Goal: Task Accomplishment & Management: Manage account settings

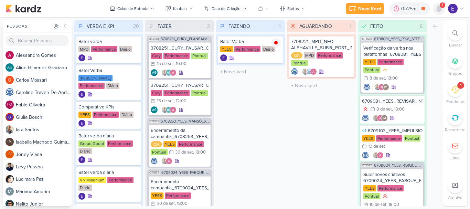
click at [440, 10] on icon at bounding box center [439, 9] width 6 height 6
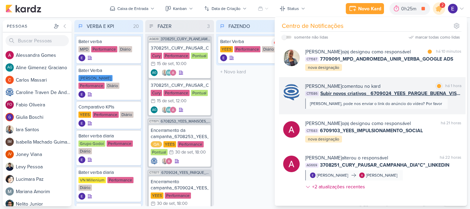
click at [443, 96] on span "Subir novos criativos_ 6709024_YEES_PARQUE_BUENA_VISTA_NOVA_CAMPANHA_TEASER_META" at bounding box center [390, 93] width 141 height 7
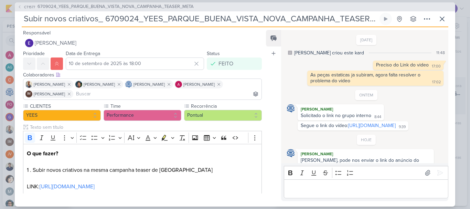
scroll to position [22, 0]
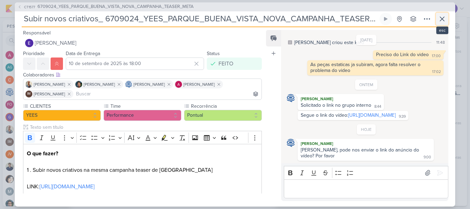
click at [440, 20] on icon at bounding box center [442, 19] width 8 height 8
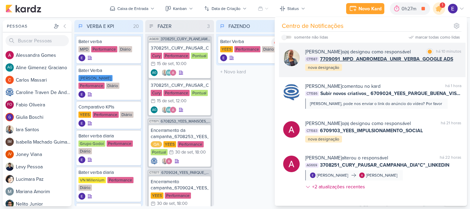
click at [424, 68] on div "Iara Santos o(a) designou como responsável marcar como lida há 10 minutos CT158…" at bounding box center [383, 59] width 156 height 23
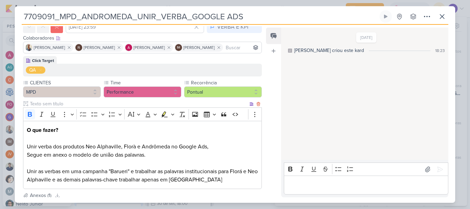
scroll to position [0, 0]
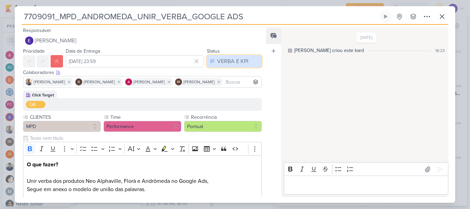
click at [239, 64] on div "VERBA E KPI" at bounding box center [232, 61] width 31 height 8
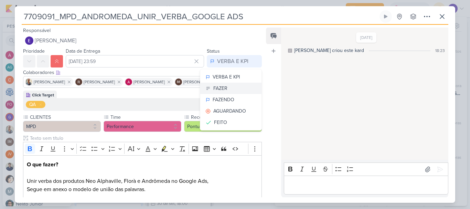
click at [226, 86] on button "FAZER" at bounding box center [230, 88] width 61 height 11
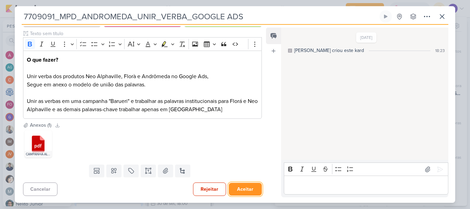
click at [247, 190] on button "Aceitar" at bounding box center [245, 189] width 33 height 13
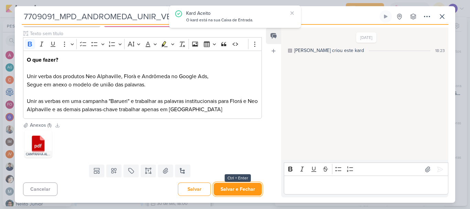
click at [247, 190] on button "Salvar e Fechar" at bounding box center [238, 189] width 48 height 13
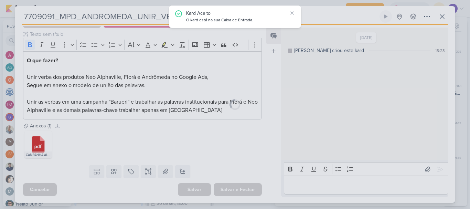
scroll to position [104, 0]
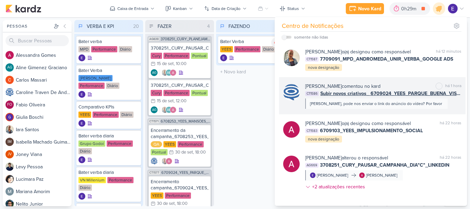
click at [380, 105] on div "Edu, pode nos enviar o link do anúncio do vídeo? Por favor" at bounding box center [376, 104] width 132 height 6
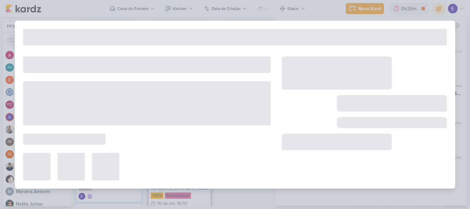
type input "Subir novos criativos_ 6709024_YEES_PARQUE_BUENA_VISTA_NOVA_CAMPANHA_TEASER_META"
type input "10 de setembro de 2025 às 18:00"
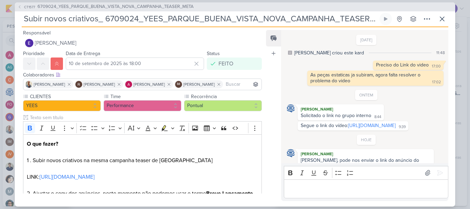
scroll to position [22, 0]
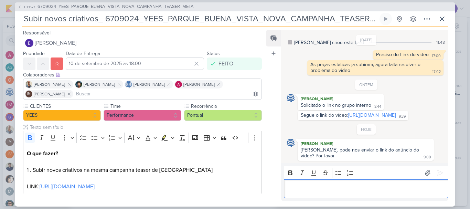
click at [328, 184] on p "Editor editing area: main" at bounding box center [365, 188] width 157 height 8
click at [437, 172] on icon at bounding box center [440, 172] width 7 height 7
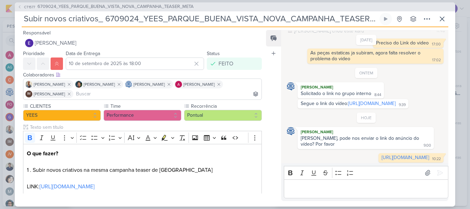
scroll to position [41, 0]
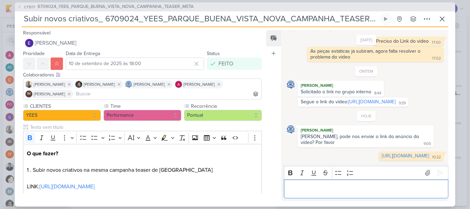
click at [380, 192] on p "Editor editing area: main" at bounding box center [365, 188] width 157 height 8
click at [444, 16] on icon at bounding box center [442, 19] width 8 height 8
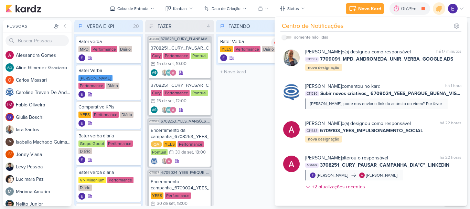
click at [260, 116] on div "FAZENDO 1 Mover Para Esquerda Mover Para Direita Deletar Bater Verba YEES Perfo…" at bounding box center [250, 113] width 69 height 186
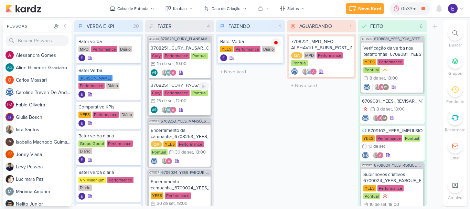
click at [186, 106] on div "3708251_CURY_PAUSAR_CAMPANHA_DIA"C"_TIKTOK Cury Performance Pontual 15/9 15 de …" at bounding box center [180, 98] width 62 height 36
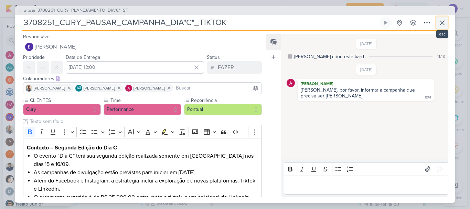
click at [443, 23] on icon at bounding box center [442, 23] width 4 height 4
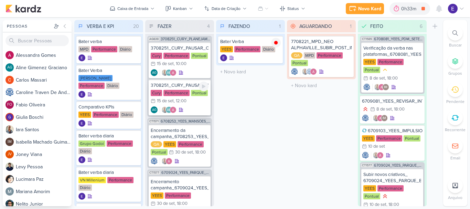
click at [191, 109] on div "AG AG" at bounding box center [180, 109] width 58 height 7
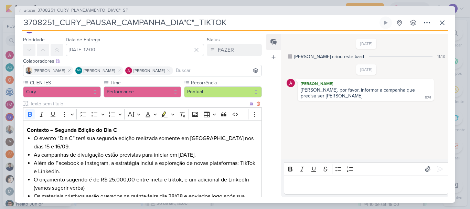
scroll to position [69, 0]
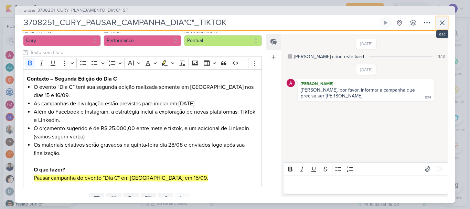
click at [439, 26] on icon at bounding box center [442, 23] width 8 height 8
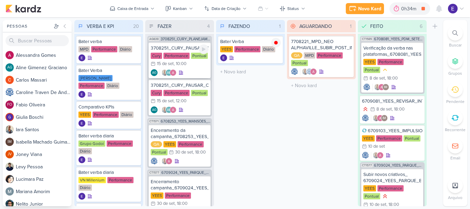
click at [198, 71] on div "AG AG" at bounding box center [180, 72] width 58 height 7
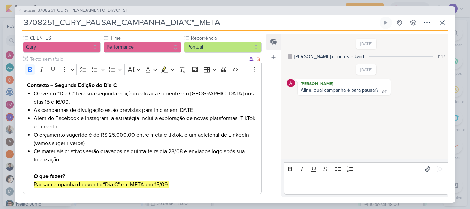
scroll to position [97, 0]
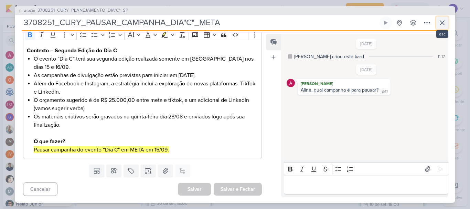
click at [442, 23] on icon at bounding box center [442, 23] width 4 height 4
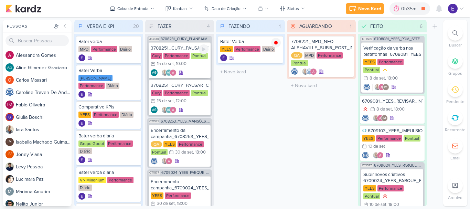
click at [178, 72] on div "AG AG" at bounding box center [167, 72] width 33 height 7
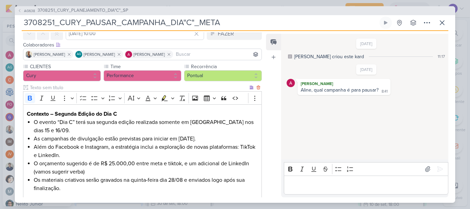
scroll to position [28, 0]
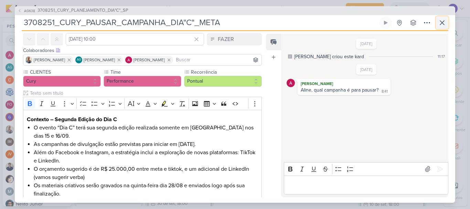
click at [440, 20] on icon at bounding box center [442, 23] width 8 height 8
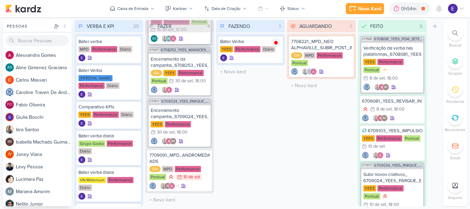
scroll to position [74, 0]
click at [199, 184] on div "+1" at bounding box center [179, 185] width 61 height 7
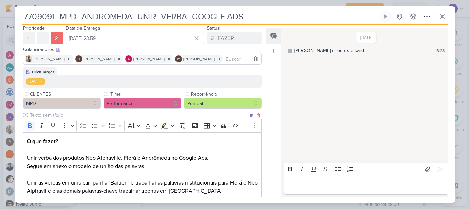
scroll to position [69, 0]
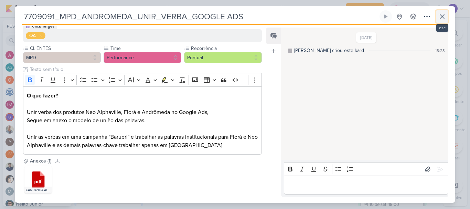
click at [442, 15] on icon at bounding box center [442, 16] width 8 height 8
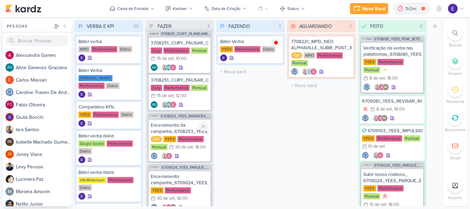
scroll to position [0, 0]
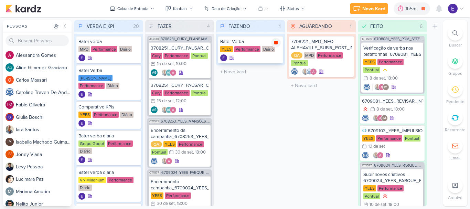
click at [275, 43] on icon at bounding box center [275, 42] width 3 height 3
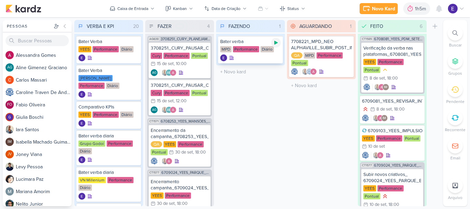
click at [275, 44] on icon at bounding box center [275, 43] width 3 height 4
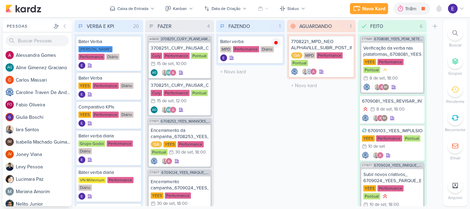
click at [305, 149] on div "AGUARDANDO 1 Mover Para Esquerda Mover Para Direita Deletar 7708221_MPD_NEO ALP…" at bounding box center [321, 113] width 69 height 186
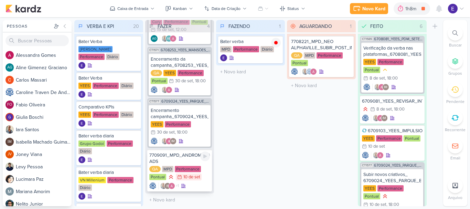
scroll to position [31, 0]
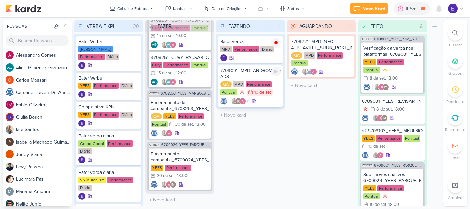
click at [258, 95] on div "10/9 10 de set" at bounding box center [260, 92] width 26 height 7
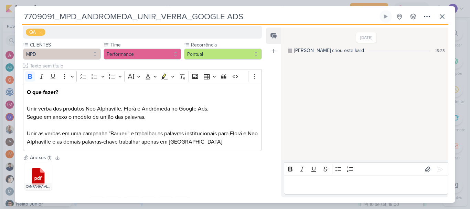
scroll to position [74, 0]
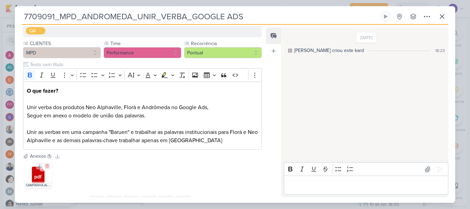
click at [41, 177] on icon at bounding box center [38, 175] width 13 height 17
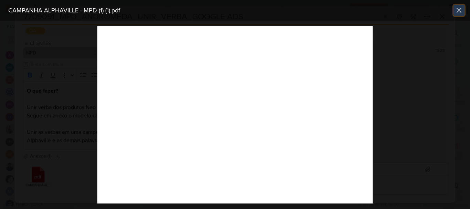
click at [463, 12] on icon at bounding box center [459, 10] width 8 height 8
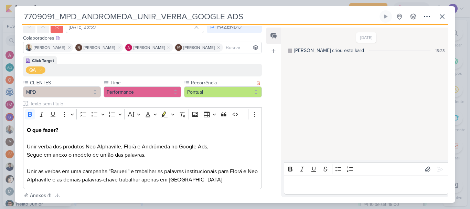
scroll to position [69, 0]
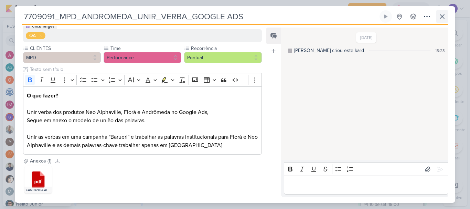
click at [449, 17] on div "7709091_MPD_ANDROMEDA_UNIR_VERBA_GOOGLE ADS Criado por Caroline nenhum grupo di…" at bounding box center [235, 106] width 441 height 192
click at [447, 17] on button at bounding box center [442, 16] width 12 height 12
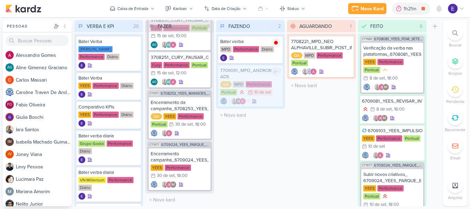
scroll to position [74, 0]
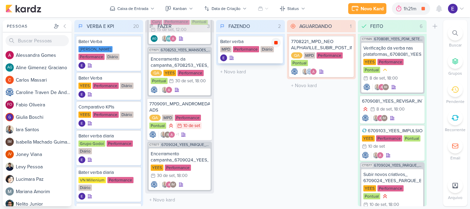
click at [277, 43] on icon at bounding box center [275, 42] width 3 height 3
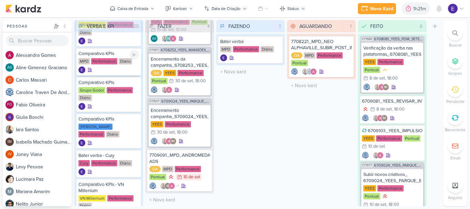
scroll to position [172, 0]
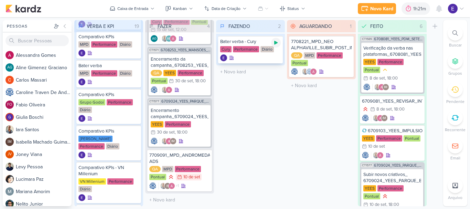
click at [275, 45] on icon at bounding box center [276, 43] width 6 height 6
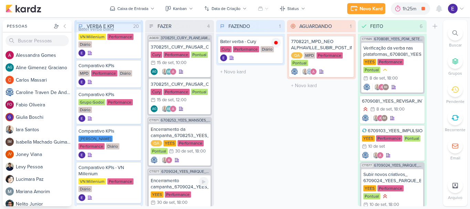
scroll to position [0, 0]
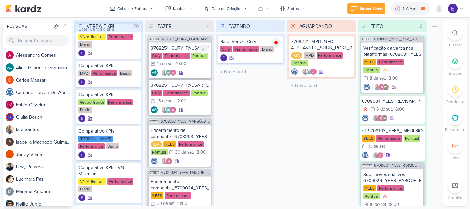
click at [189, 69] on div "AG AG" at bounding box center [180, 72] width 58 height 7
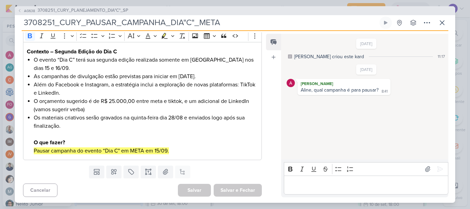
scroll to position [97, 0]
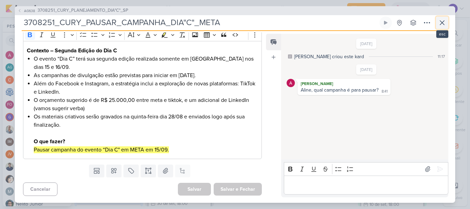
click at [441, 27] on button at bounding box center [442, 23] width 12 height 12
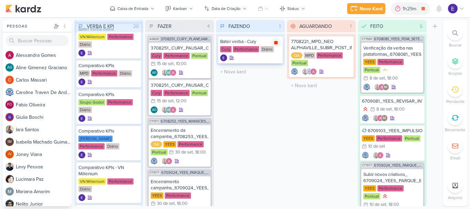
click at [275, 44] on icon at bounding box center [275, 42] width 3 height 3
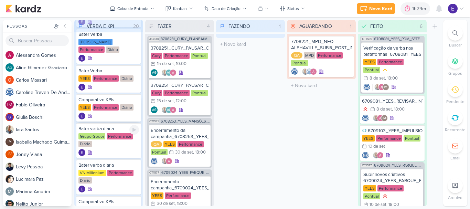
scroll to position [34, 0]
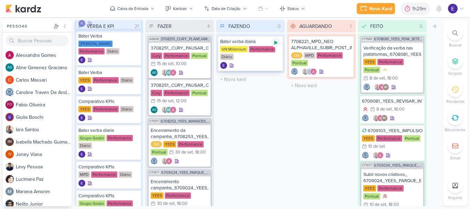
click at [275, 40] on div at bounding box center [276, 43] width 10 height 10
click at [438, 11] on icon at bounding box center [439, 8] width 8 height 8
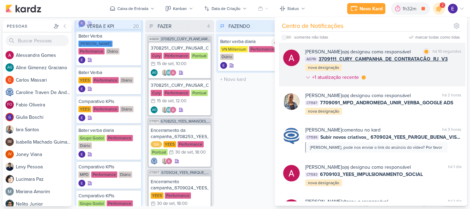
click at [446, 68] on div "Alessandra Gomes o(a) designou como responsável marcar como lida há 10 segundos…" at bounding box center [383, 65] width 156 height 35
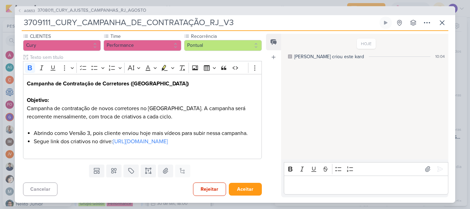
scroll to position [0, 0]
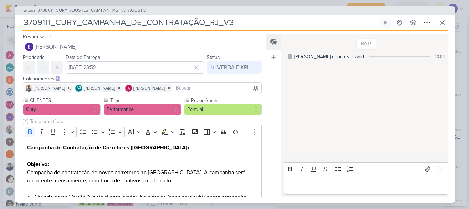
click at [234, 74] on div "Colaboradores Este kard pode ser visível a usuários da sua organização Este kar…" at bounding box center [140, 85] width 250 height 23
click at [234, 69] on div "VERBA E KPI" at bounding box center [232, 67] width 31 height 8
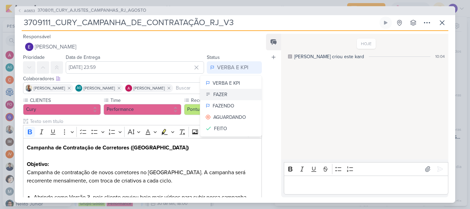
click at [232, 92] on button "FAZER" at bounding box center [230, 94] width 61 height 11
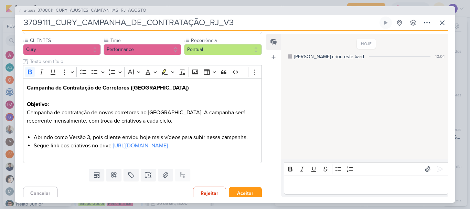
scroll to position [72, 0]
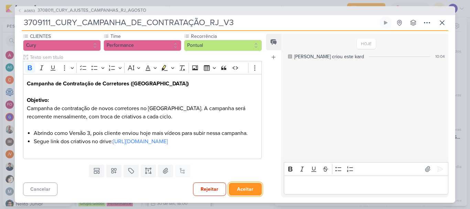
click at [245, 186] on button "Aceitar" at bounding box center [245, 189] width 33 height 13
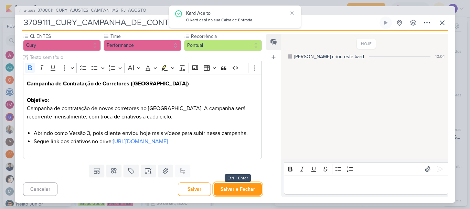
click at [245, 186] on button "Salvar e Fechar" at bounding box center [238, 189] width 48 height 13
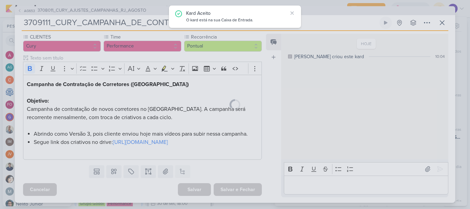
scroll to position [72, 0]
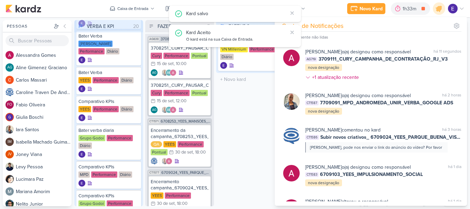
click at [244, 159] on div "FAZENDO 1 Mover Para Esquerda Mover Para Direita Deletar Bater verba diaria VN …" at bounding box center [250, 113] width 69 height 186
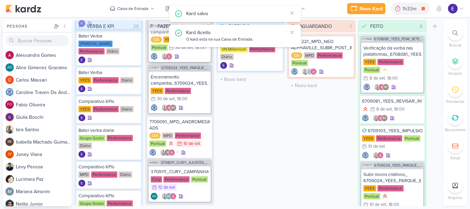
scroll to position [119, 0]
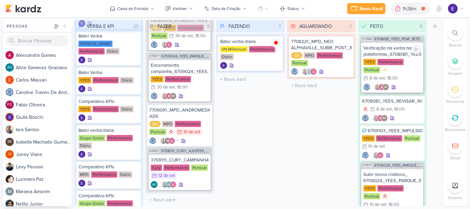
click at [402, 84] on div "IM" at bounding box center [392, 87] width 58 height 7
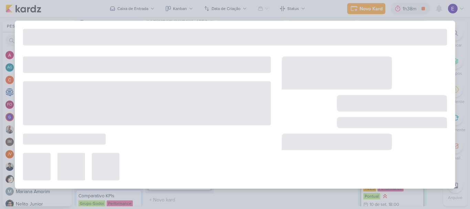
type input "Verificação da verba nas plataformas_6708081_YEES_PDM_SETEMBRO"
type input "8 de setembro de 2025 às 18:00"
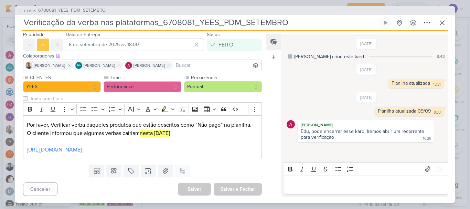
scroll to position [0, 0]
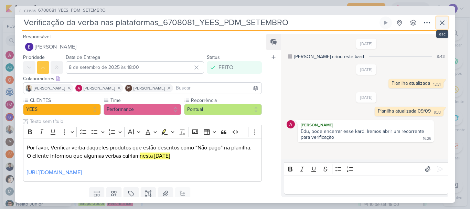
click at [445, 23] on icon at bounding box center [442, 23] width 8 height 8
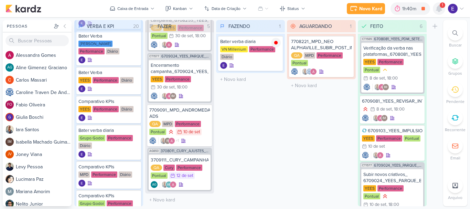
click at [435, 9] on icon at bounding box center [439, 8] width 8 height 8
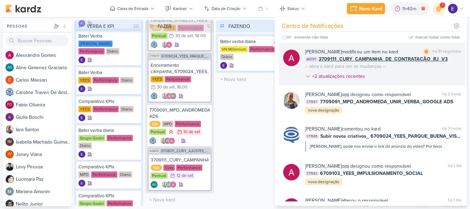
click at [433, 65] on div "Alessandra Gomes modificou um item no kard marcar como lida há 31 segundos AG72…" at bounding box center [383, 65] width 156 height 34
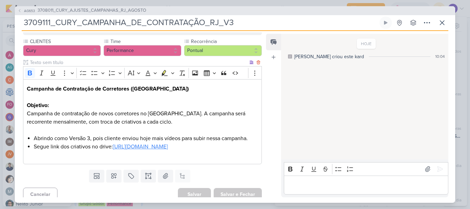
scroll to position [95, 0]
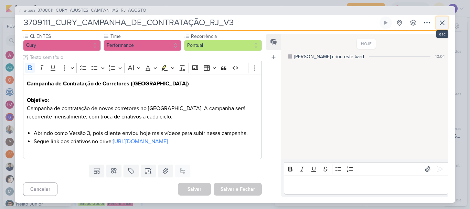
click at [440, 25] on icon at bounding box center [442, 23] width 8 height 8
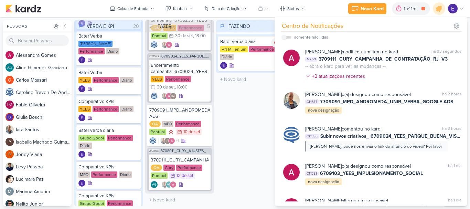
click at [265, 118] on div "FAZENDO 1 Mover Para Esquerda Mover Para Direita Deletar Bater verba diaria VN …" at bounding box center [250, 113] width 69 height 186
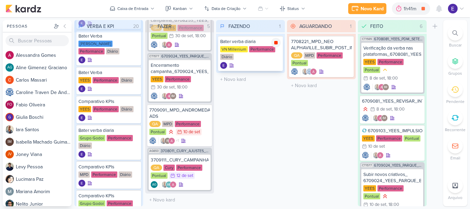
click at [273, 41] on div at bounding box center [276, 43] width 10 height 10
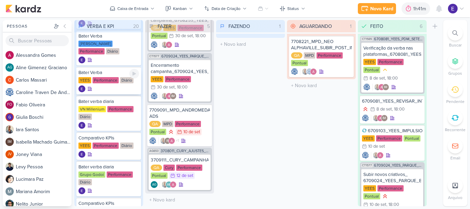
scroll to position [0, 0]
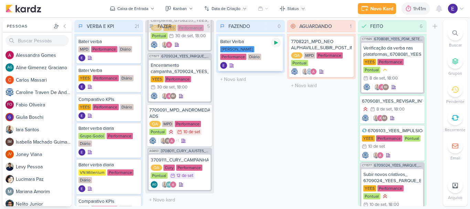
click at [277, 44] on icon at bounding box center [276, 43] width 6 height 6
click at [260, 137] on div "FAZENDO 1 Mover Para Esquerda Mover Para Direita Deletar Bater Verba Teixeira D…" at bounding box center [250, 113] width 69 height 186
click at [275, 43] on icon at bounding box center [275, 42] width 3 height 3
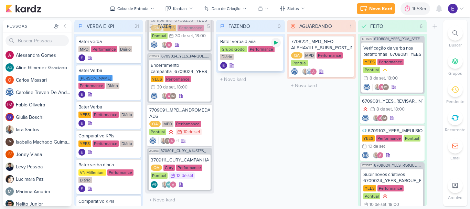
click at [275, 44] on icon at bounding box center [275, 43] width 3 height 4
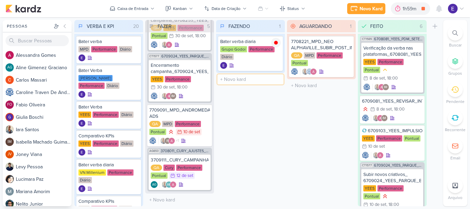
click at [256, 78] on input "text" at bounding box center [251, 79] width 66 height 10
click at [227, 76] on input "text" at bounding box center [251, 79] width 66 height 10
click at [220, 79] on input "text" at bounding box center [251, 79] width 66 height 10
click at [248, 121] on div "FAZENDO 1 Mover Para Esquerda Mover Para Direita Deletar Bater verba diaria Gru…" at bounding box center [250, 113] width 69 height 186
click at [352, 10] on icon at bounding box center [354, 8] width 8 height 8
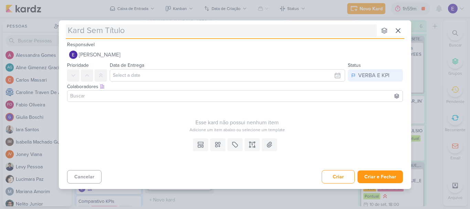
click at [145, 29] on input "text" at bounding box center [221, 30] width 311 height 12
type input "Rea"
type input "Reativar"
type input "Reativar an"
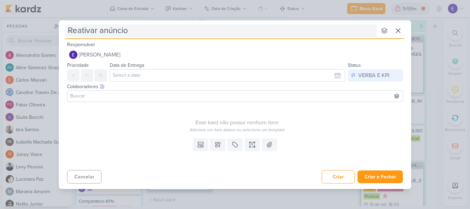
type input "Reativar anúncio"
type input "Reativar anúncio -"
type input "Reativar anúncio - [Vital Brazil][Colegio Vital Brazil][Animada][08.08.2025]"
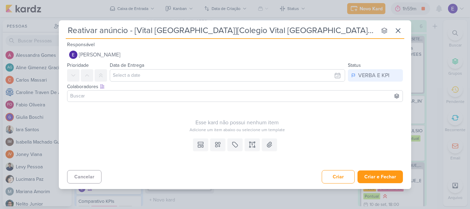
type input "Reativar anúncio - [Vital Brazil][Colegio Vital Brazil][Animada][08.08.2025]"
click at [147, 74] on input "text" at bounding box center [227, 75] width 235 height 12
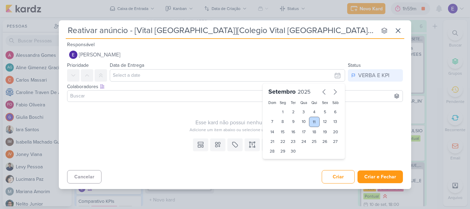
click at [315, 123] on div "11" at bounding box center [314, 122] width 11 height 10
type input "11 de setembro de 2025 às 23:59"
click at [151, 120] on div "Esse kard não possui nenhum item" at bounding box center [237, 122] width 340 height 8
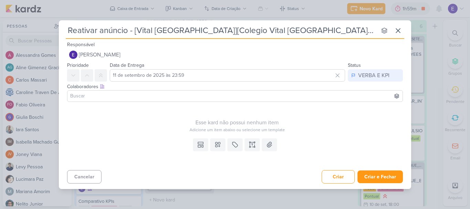
click at [136, 99] on input at bounding box center [235, 96] width 333 height 8
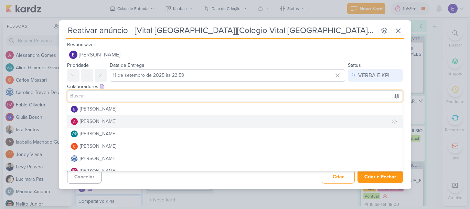
click at [122, 120] on button "[PERSON_NAME]" at bounding box center [234, 121] width 335 height 12
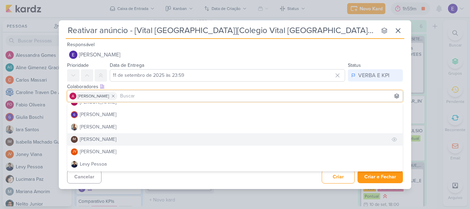
scroll to position [103, 0]
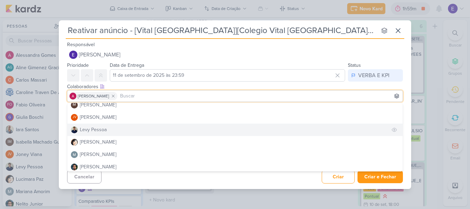
click at [109, 128] on button "Levy Pessoa" at bounding box center [234, 130] width 335 height 12
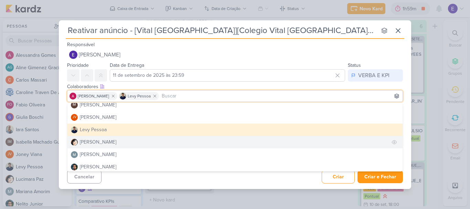
scroll to position [138, 0]
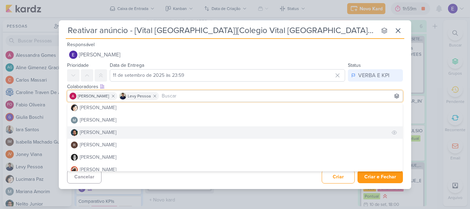
click at [112, 131] on button "Nelito Junior" at bounding box center [234, 132] width 335 height 12
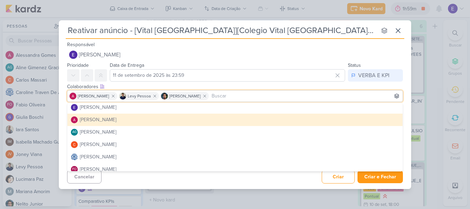
scroll to position [0, 0]
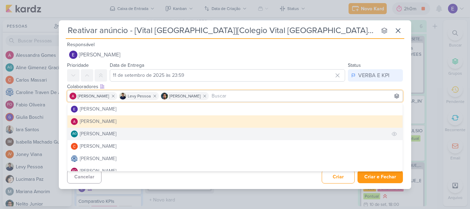
click at [116, 134] on div "[PERSON_NAME]" at bounding box center [98, 133] width 36 height 7
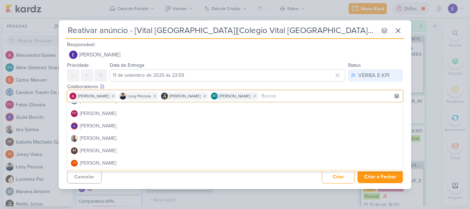
scroll to position [69, 0]
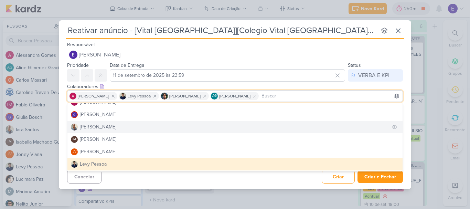
click at [118, 130] on button "[PERSON_NAME]" at bounding box center [234, 127] width 335 height 12
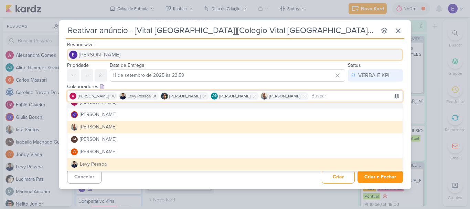
click at [267, 54] on button "[PERSON_NAME]" at bounding box center [235, 55] width 336 height 12
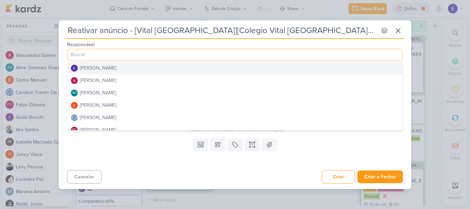
click at [136, 68] on button "[PERSON_NAME]" at bounding box center [234, 68] width 335 height 12
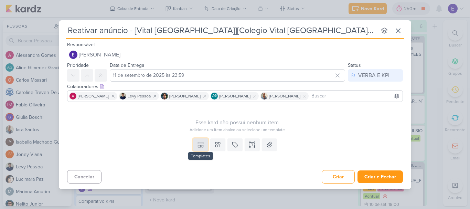
click at [197, 146] on button at bounding box center [200, 144] width 15 height 12
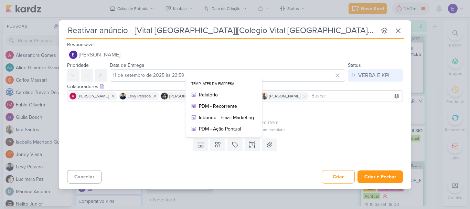
click at [152, 142] on div "Templates Templates da Empresa Relatório PDM - Recorrente Inbound - Email Marke…" at bounding box center [235, 152] width 352 height 32
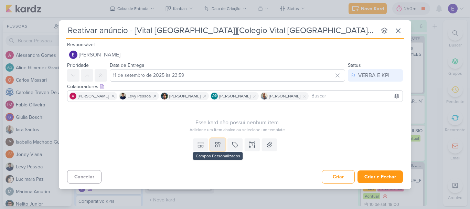
click at [216, 147] on icon at bounding box center [217, 144] width 5 height 5
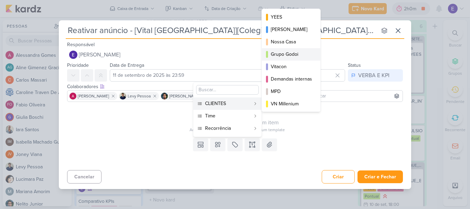
click at [286, 52] on div "Grupo Godoi" at bounding box center [291, 54] width 41 height 7
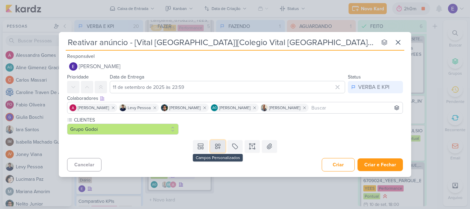
click at [218, 146] on icon at bounding box center [217, 146] width 7 height 7
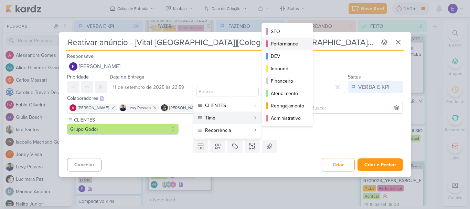
click at [285, 42] on div "Performance" at bounding box center [288, 43] width 34 height 7
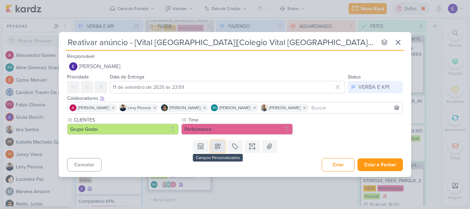
click at [220, 145] on icon at bounding box center [217, 146] width 7 height 7
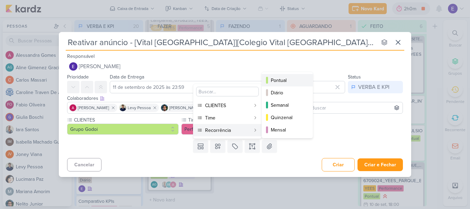
click at [291, 84] on button "Pontual" at bounding box center [287, 80] width 51 height 12
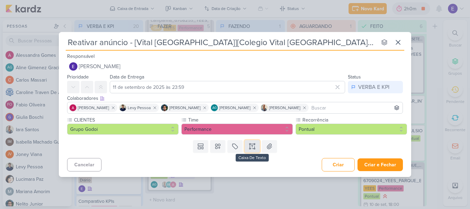
click at [254, 145] on icon at bounding box center [252, 146] width 7 height 7
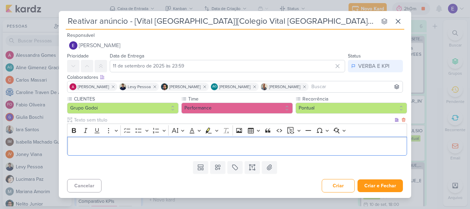
click at [220, 148] on p "Editor editing area: main" at bounding box center [237, 146] width 333 height 8
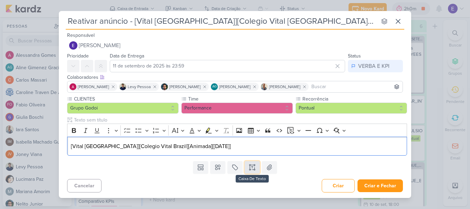
click at [251, 168] on icon at bounding box center [252, 167] width 7 height 7
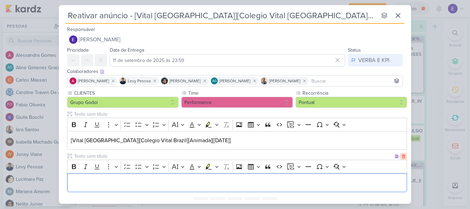
click at [401, 157] on icon at bounding box center [403, 156] width 5 height 5
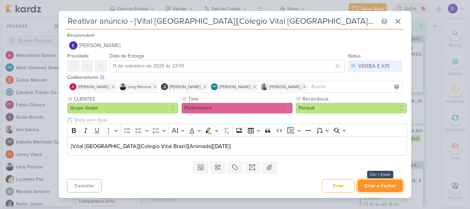
click at [380, 181] on button "Criar e Fechar" at bounding box center [380, 185] width 45 height 13
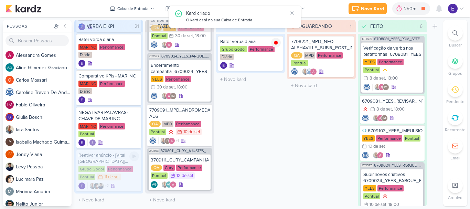
scroll to position [551, 0]
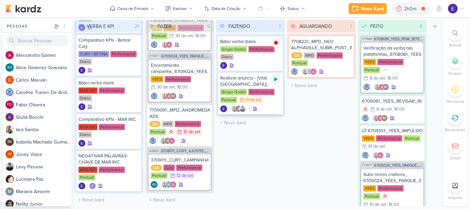
click at [277, 80] on icon at bounding box center [276, 79] width 6 height 6
click at [269, 104] on div "Reativar anúncio - [Vital Brazil][Colegio Vital Brazil][Animada][08.08.2025] Gr…" at bounding box center [250, 93] width 65 height 42
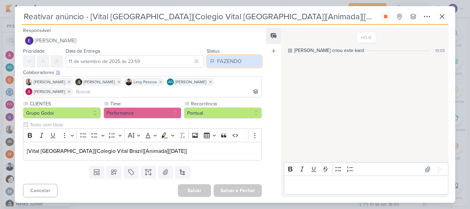
click at [229, 64] on div "FAZENDO" at bounding box center [229, 61] width 24 height 8
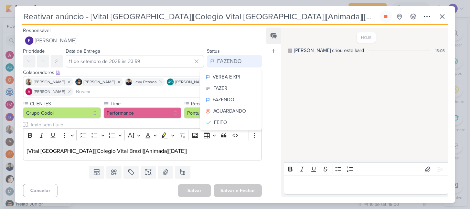
click at [300, 112] on div "HOJE Eduardo criou este kard 13:03" at bounding box center [364, 93] width 167 height 131
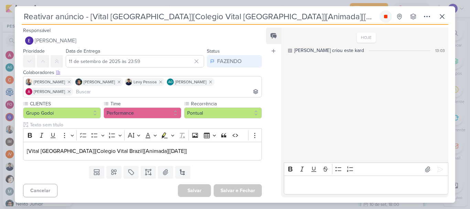
click at [387, 19] on icon at bounding box center [386, 17] width 6 height 6
click at [241, 64] on button "FAZENDO" at bounding box center [234, 61] width 55 height 12
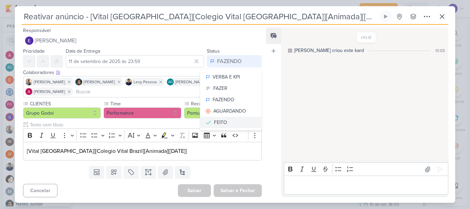
click at [231, 120] on button "FEITO" at bounding box center [230, 122] width 61 height 11
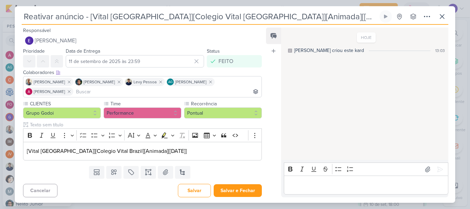
click at [300, 188] on p "Editor editing area: main" at bounding box center [365, 185] width 157 height 8
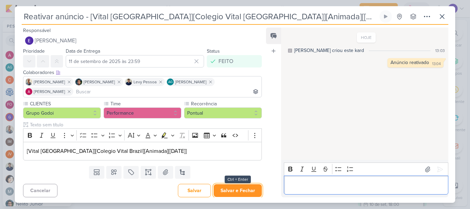
click at [246, 194] on button "Salvar e Fechar" at bounding box center [238, 190] width 48 height 13
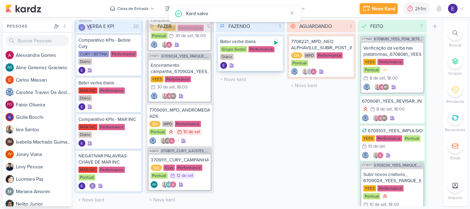
click at [277, 44] on icon at bounding box center [276, 43] width 6 height 6
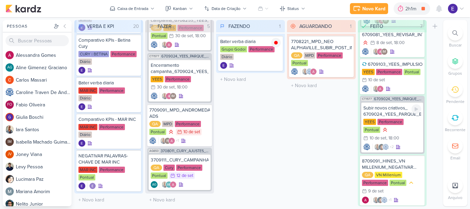
scroll to position [155, 0]
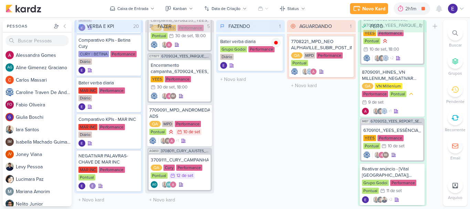
click at [405, 196] on div "+2" at bounding box center [392, 199] width 61 height 7
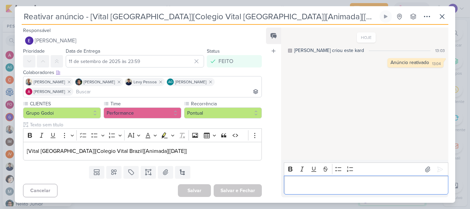
click at [385, 193] on div "Editor editing area: main" at bounding box center [366, 185] width 165 height 19
click at [446, 21] on button at bounding box center [442, 16] width 12 height 12
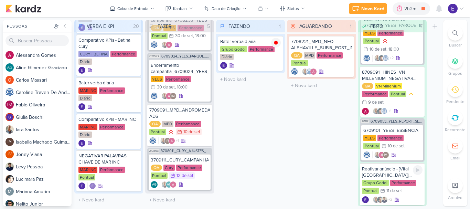
click at [412, 196] on div "+2" at bounding box center [392, 199] width 61 height 7
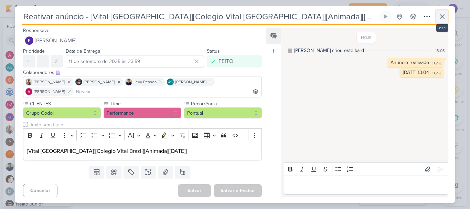
click at [440, 19] on icon at bounding box center [442, 16] width 8 height 8
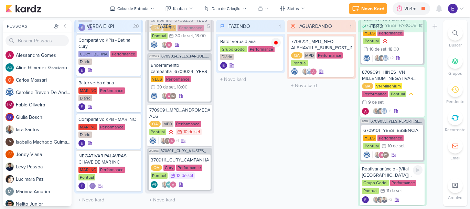
click at [403, 196] on div "+2" at bounding box center [392, 199] width 61 height 7
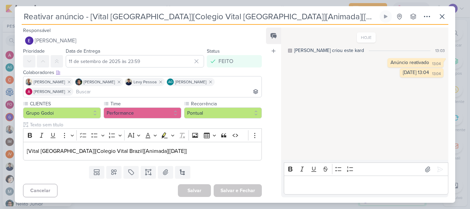
click at [87, 18] on input "Reativar anúncio - [Vital Brazil][Colegio Vital Brazil][Animada][08.08.2025]" at bounding box center [200, 16] width 357 height 12
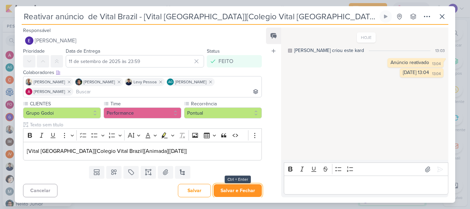
click at [223, 191] on button "Salvar e Fechar" at bounding box center [238, 190] width 48 height 13
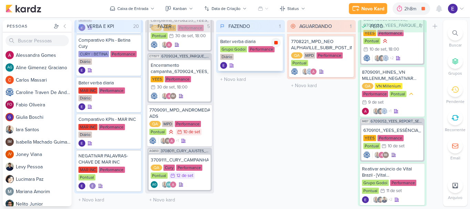
click at [275, 43] on icon at bounding box center [275, 42] width 3 height 3
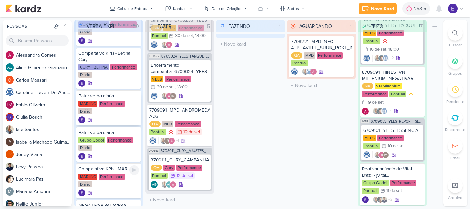
scroll to position [518, 0]
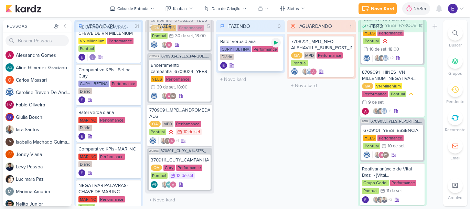
click at [277, 44] on icon at bounding box center [276, 43] width 6 height 6
click at [279, 43] on div at bounding box center [276, 43] width 10 height 10
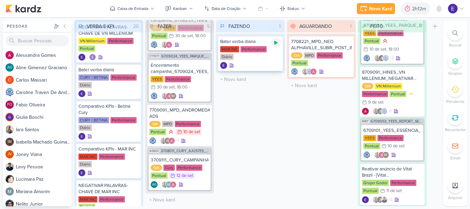
click at [279, 44] on div at bounding box center [276, 43] width 10 height 10
click at [278, 43] on icon at bounding box center [276, 43] width 6 height 6
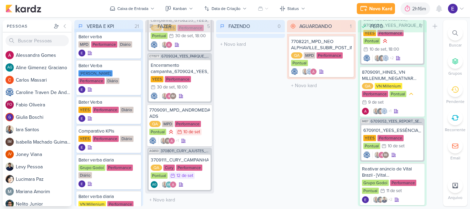
scroll to position [0, 0]
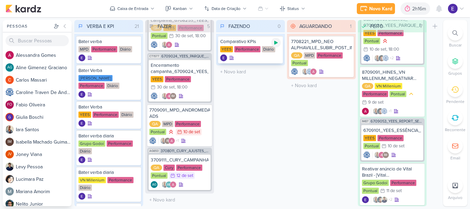
click at [275, 42] on icon at bounding box center [275, 43] width 3 height 4
click at [270, 54] on div "Comparativo KPIs YEES Performance Diário" at bounding box center [250, 50] width 65 height 28
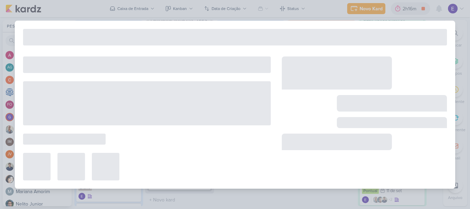
type input "Comparativo KPIs"
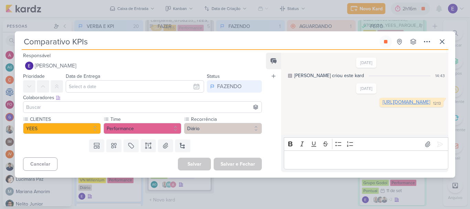
click at [383, 105] on link "https://docs.google.com/spreadsheets/d/1RPGMP3u5yZLTYvzZBha9CVR-pfyOC58Ct5NYCfR…" at bounding box center [407, 102] width 48 height 6
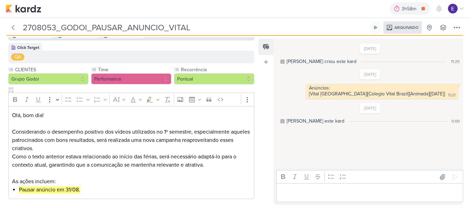
scroll to position [60, 0]
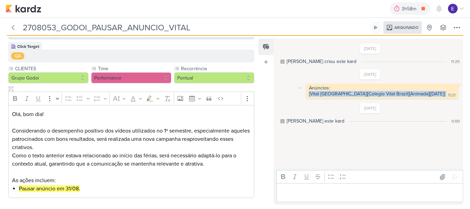
drag, startPoint x: 445, startPoint y: 95, endPoint x: 328, endPoint y: 98, distance: 117.1
click at [328, 98] on div "Anúncios: [Vital Brazil][Colegio Vital Brazil][Animada][08.08.2025] 15:21 15:21" at bounding box center [382, 91] width 152 height 15
copy div "[Vital [GEOGRAPHIC_DATA]][Colegio Vital Brazil][Animada][[DATE]]"
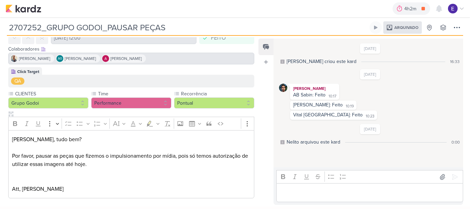
scroll to position [35, 0]
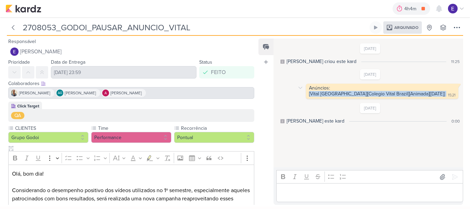
drag, startPoint x: 444, startPoint y: 94, endPoint x: 325, endPoint y: 96, distance: 118.8
click at [325, 96] on div "Anúncios: [Vital Brazil][Colegio Vital [GEOGRAPHIC_DATA]][Animada][[DATE]] 15:21" at bounding box center [382, 91] width 150 height 12
copy div "[Vital [GEOGRAPHIC_DATA]][Colegio Vital Brazil][Animada][[DATE]]"
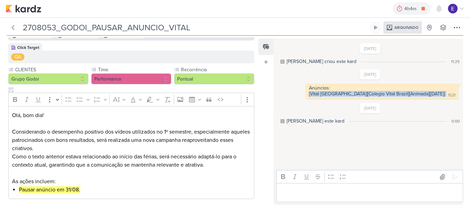
scroll to position [60, 0]
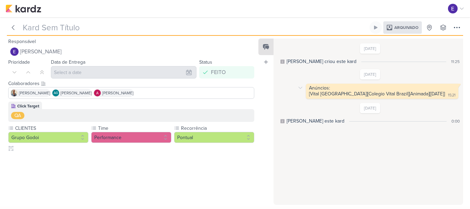
type input "2708053_GODOI_PAUSAR_ANUNCIO_VITAL"
type input "[DATE] 23:59"
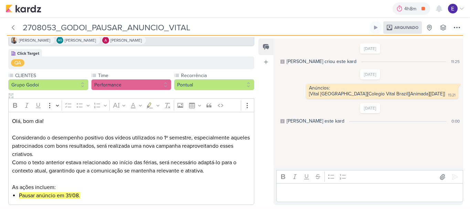
scroll to position [60, 0]
